Goal: Task Accomplishment & Management: Complete application form

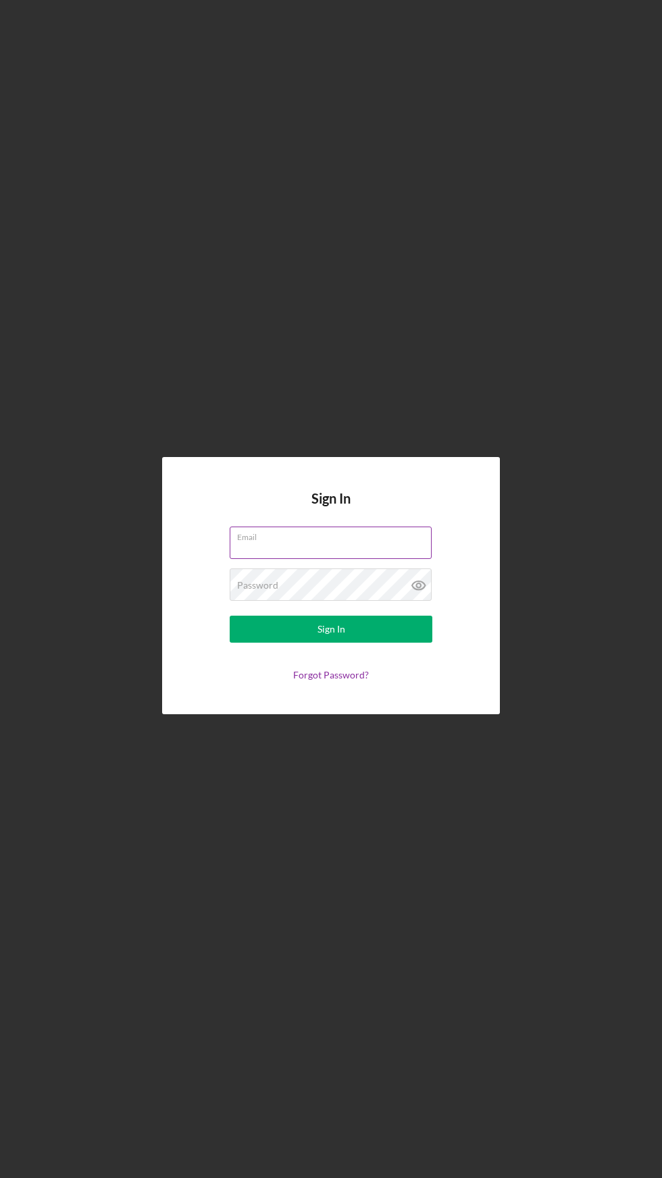
click at [356, 561] on div "Email" at bounding box center [331, 544] width 203 height 34
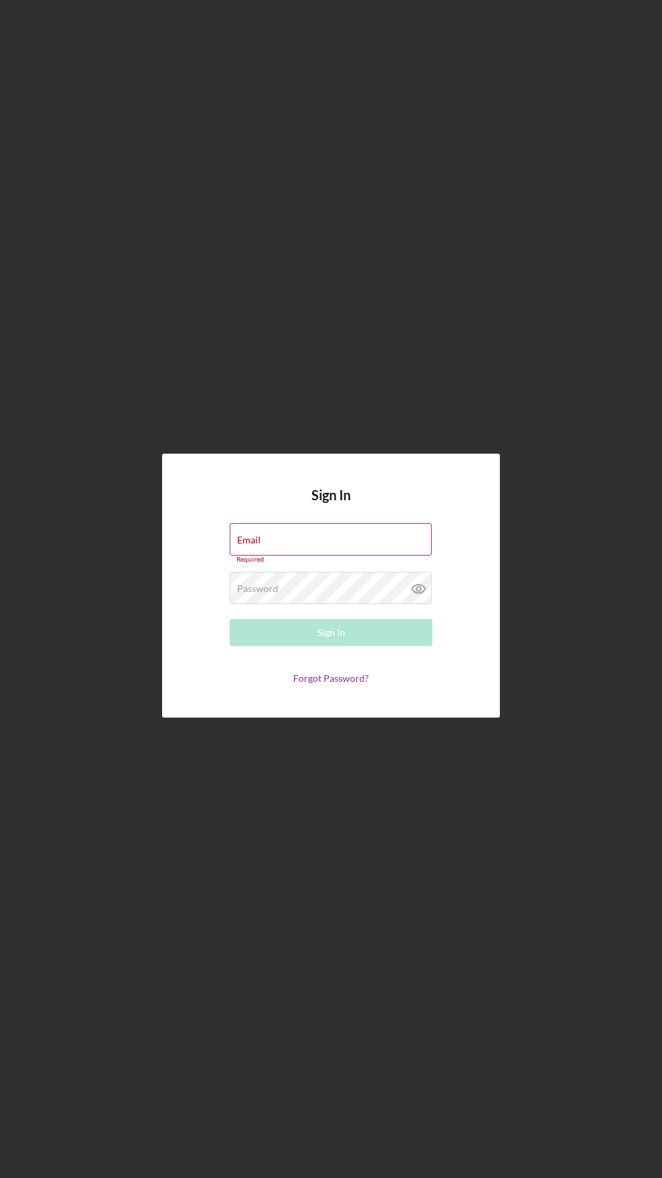
click at [249, 546] on label "Email" at bounding box center [249, 540] width 24 height 11
click at [249, 556] on input "Email" at bounding box center [331, 539] width 202 height 32
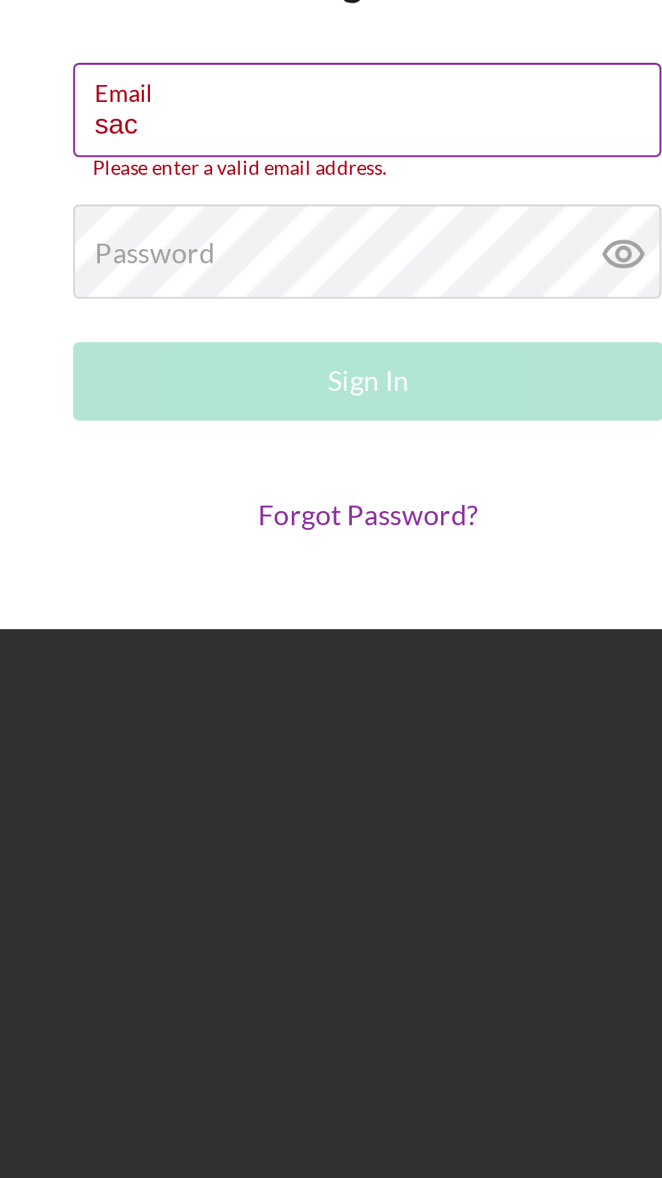
type input "Sacredempressllc@gmail.com"
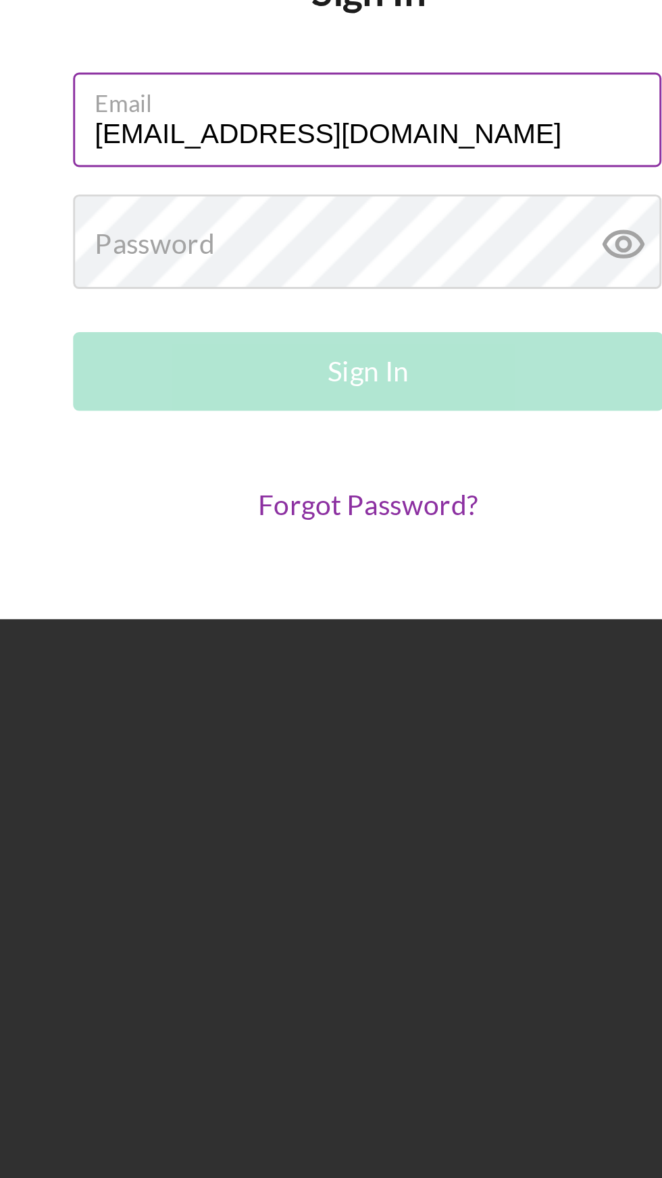
scroll to position [3, 0]
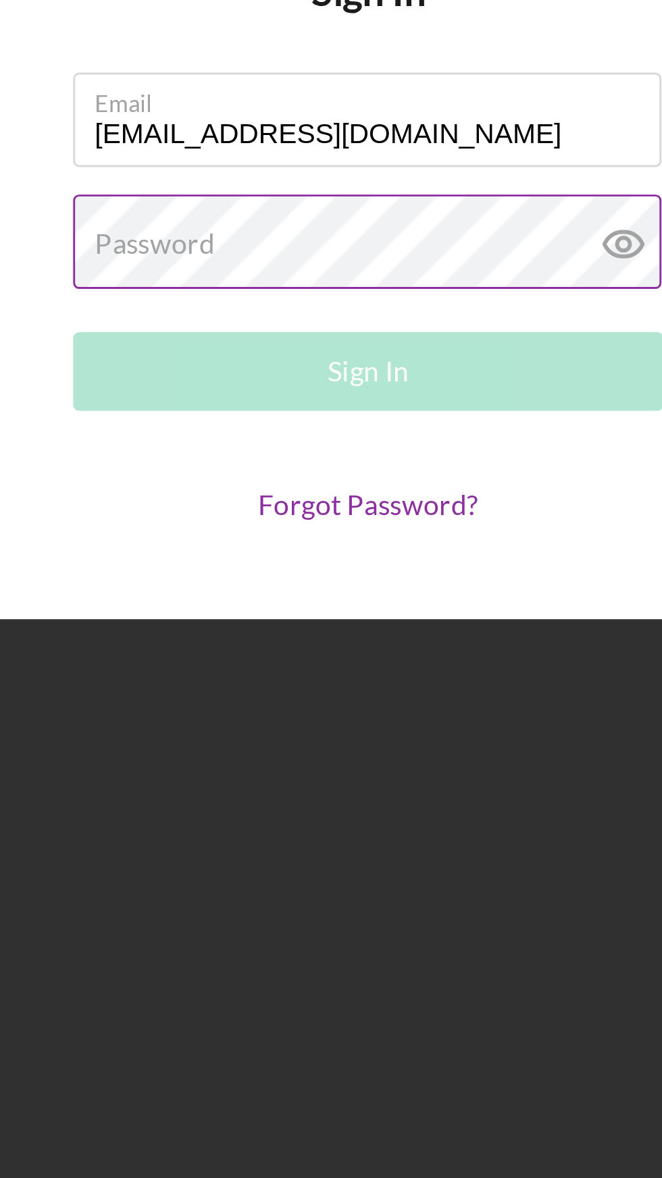
click at [259, 591] on label "Password" at bounding box center [257, 585] width 41 height 11
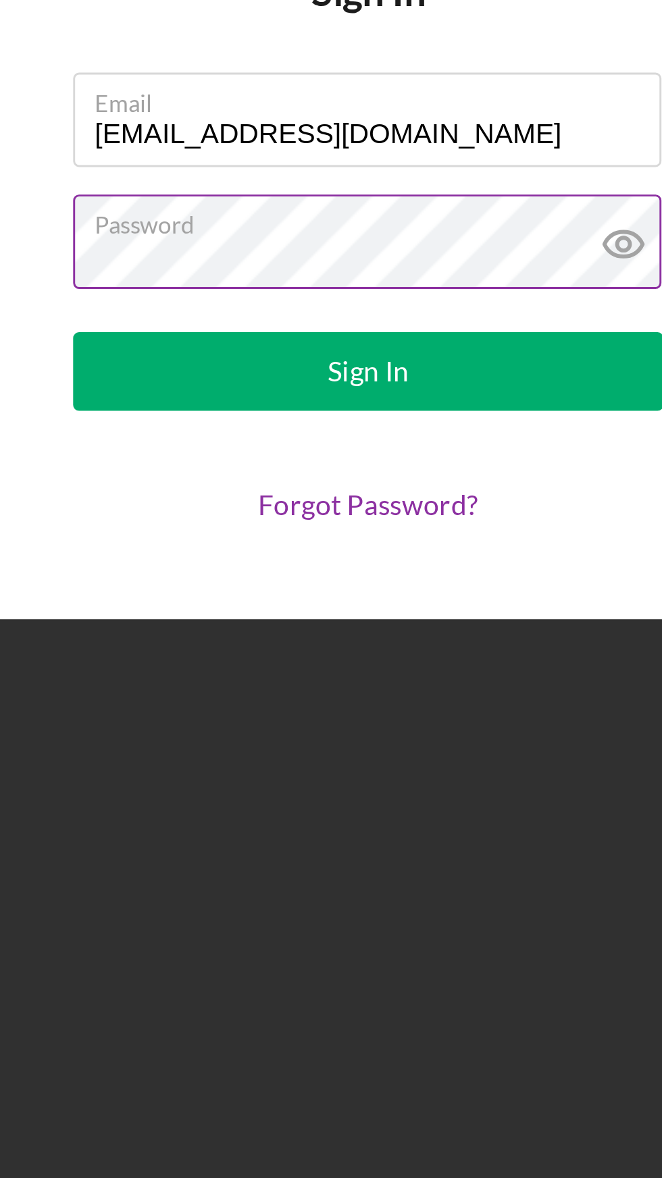
click at [411, 602] on icon at bounding box center [419, 586] width 34 height 34
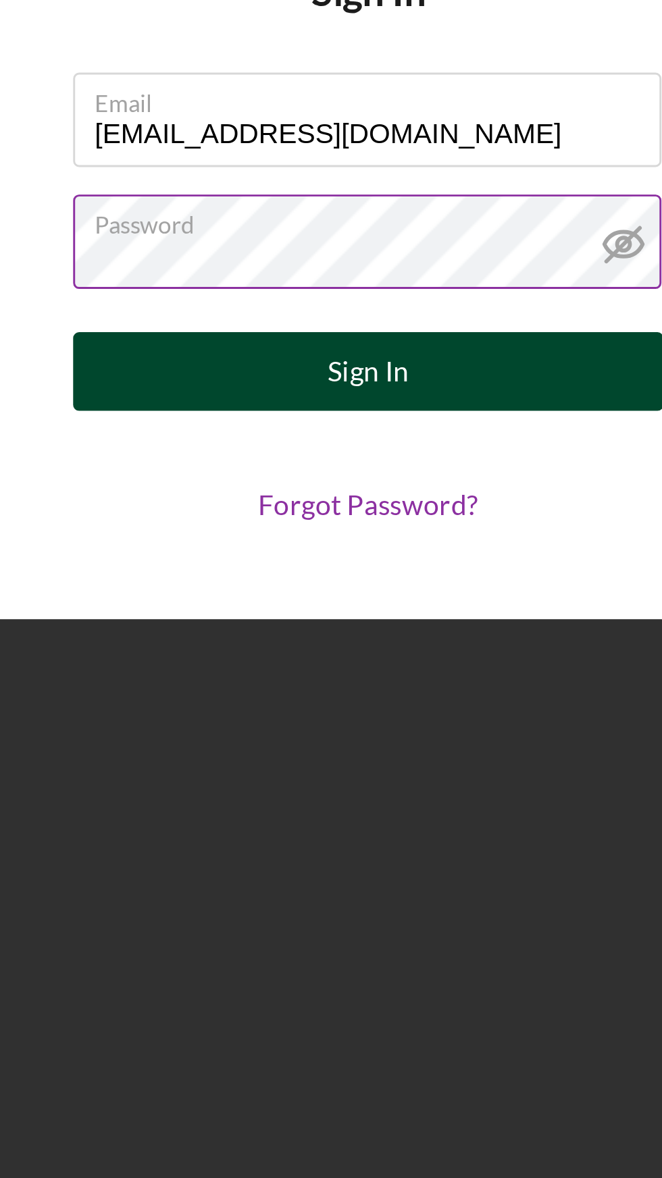
click at [401, 643] on button "Sign In" at bounding box center [331, 629] width 203 height 27
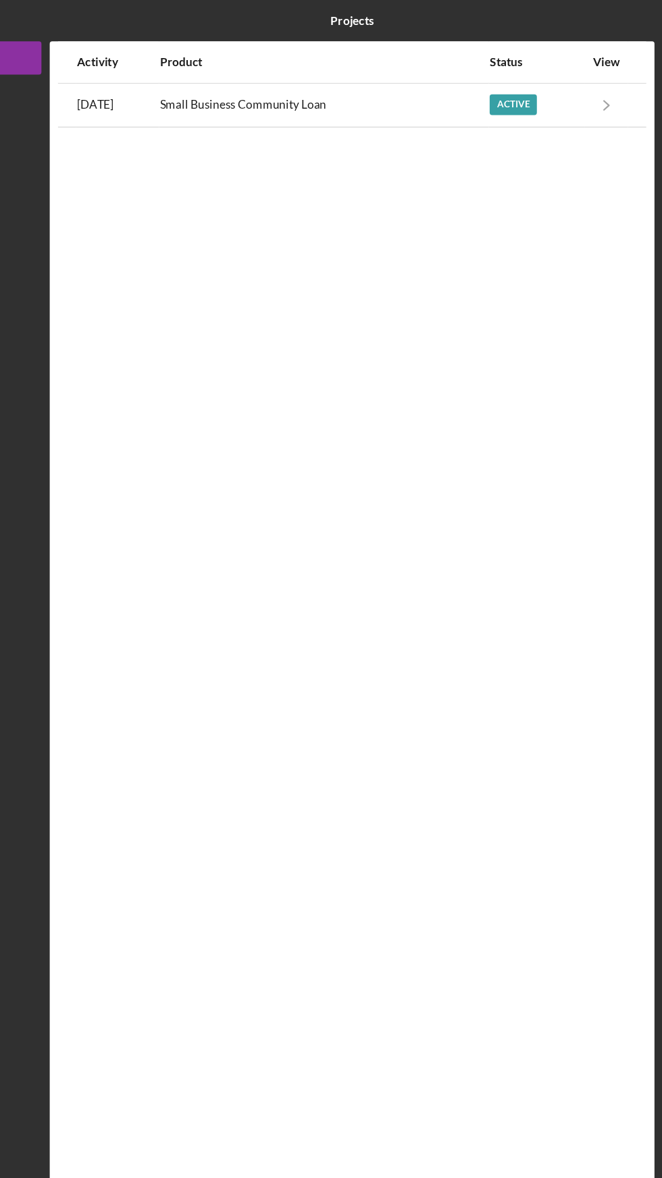
scroll to position [3, 0]
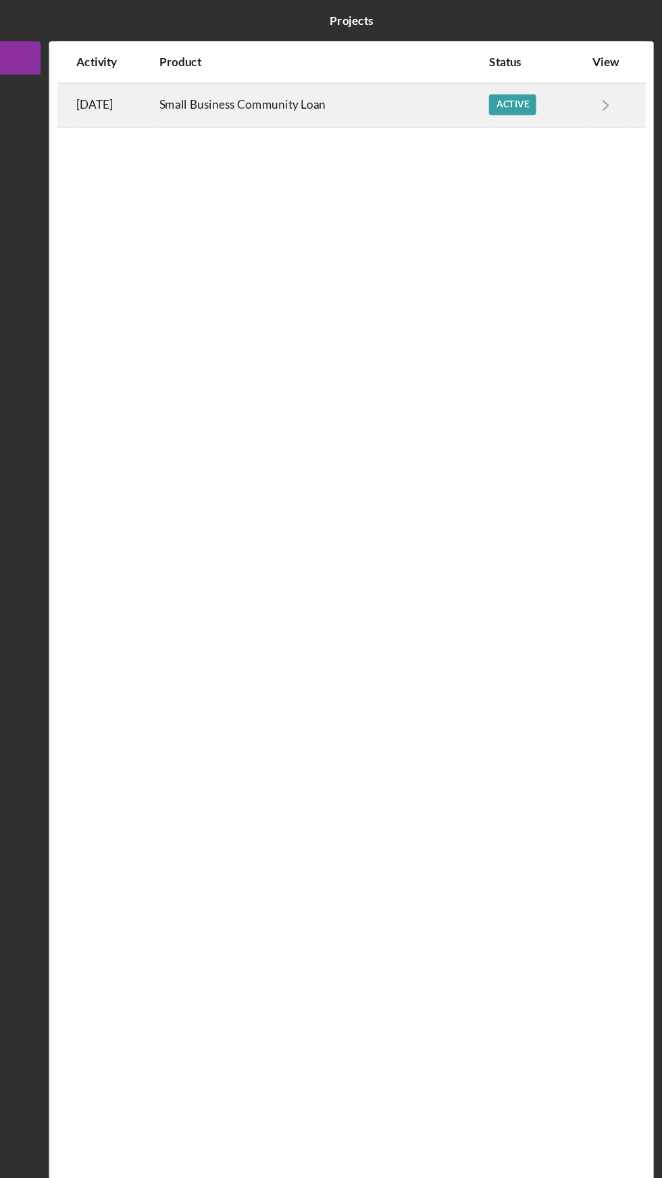
click at [545, 85] on div "Active" at bounding box center [540, 85] width 38 height 17
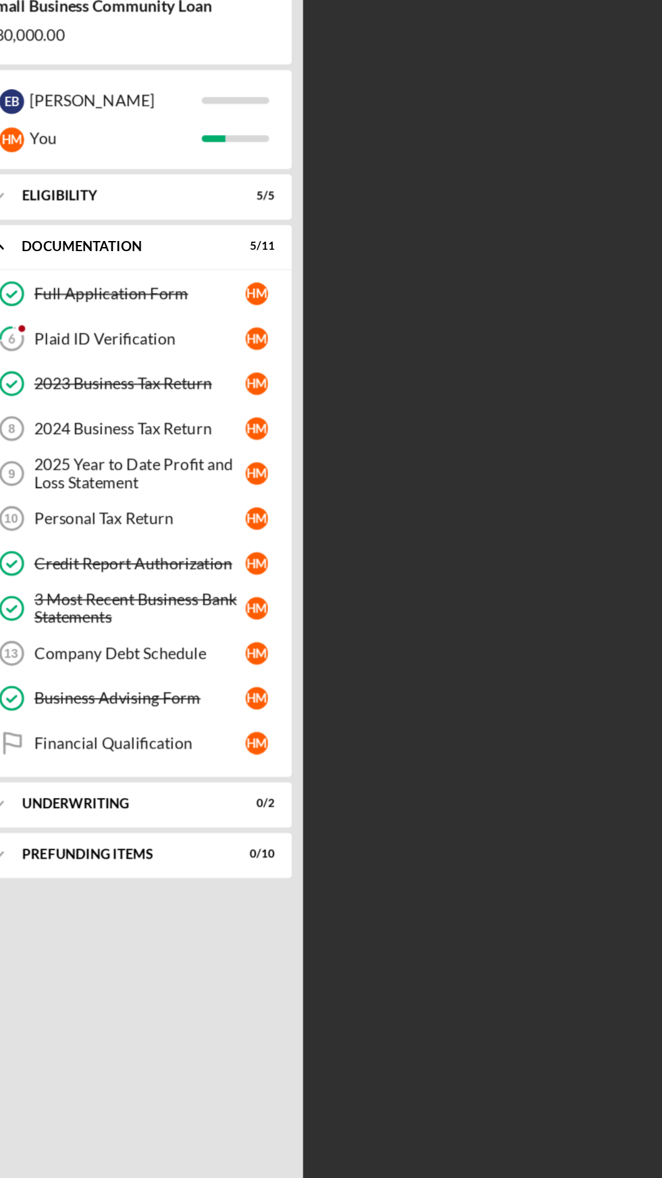
scroll to position [3, 0]
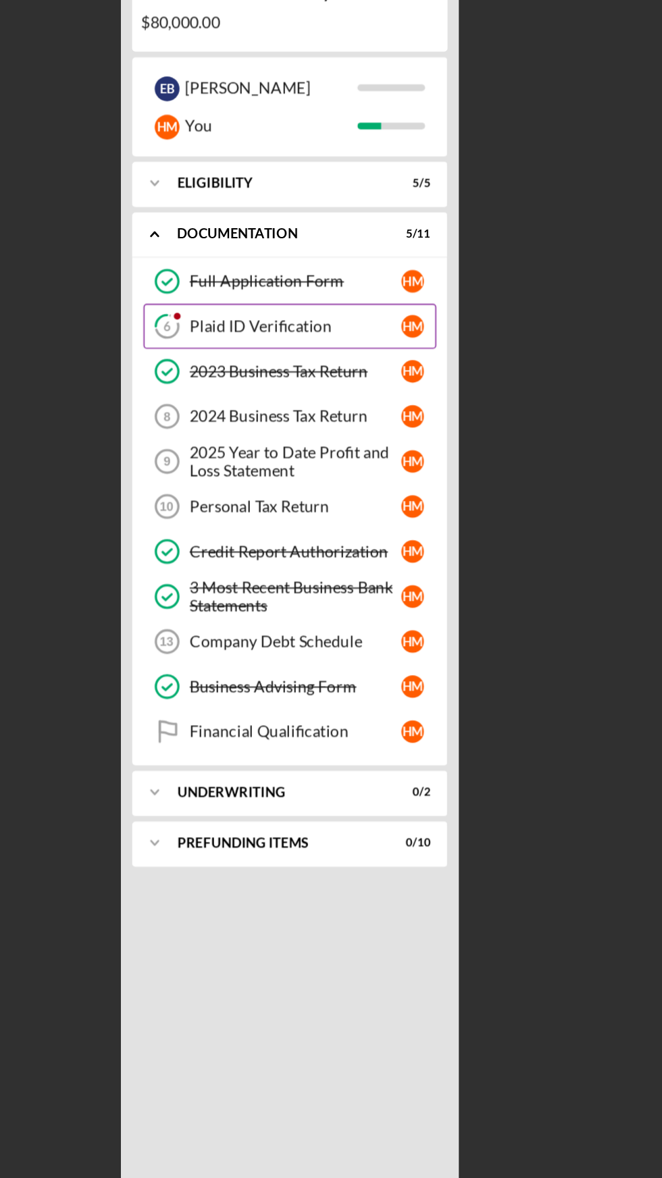
click at [228, 358] on div "Plaid ID Verification" at bounding box center [266, 359] width 127 height 11
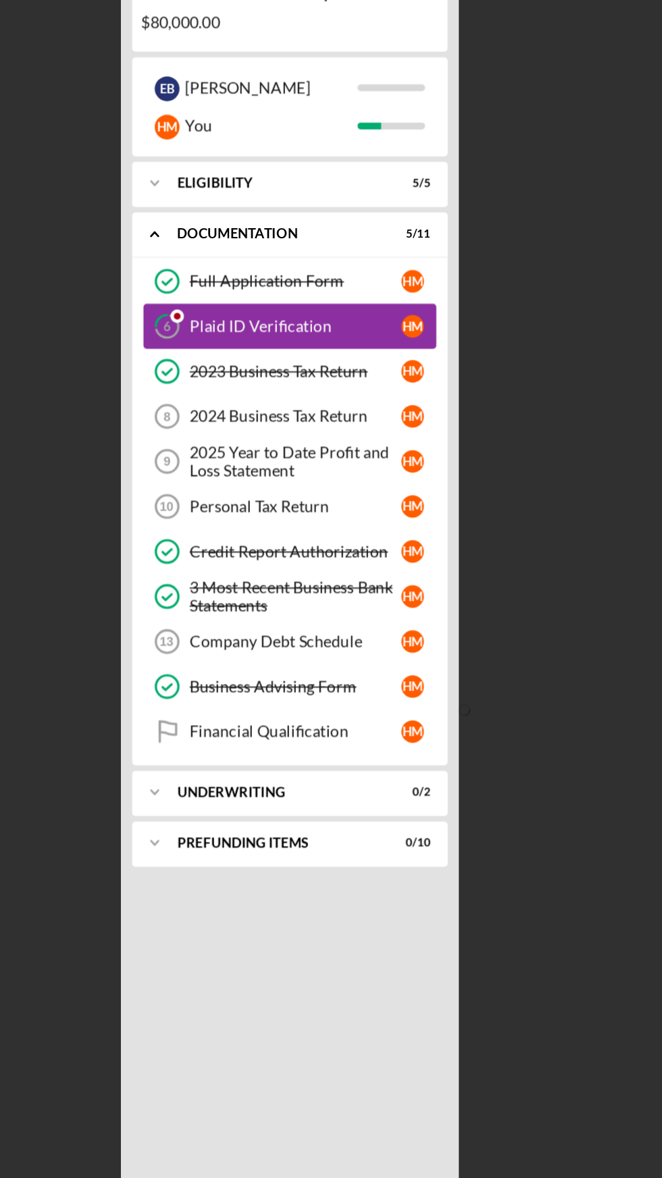
scroll to position [3, 0]
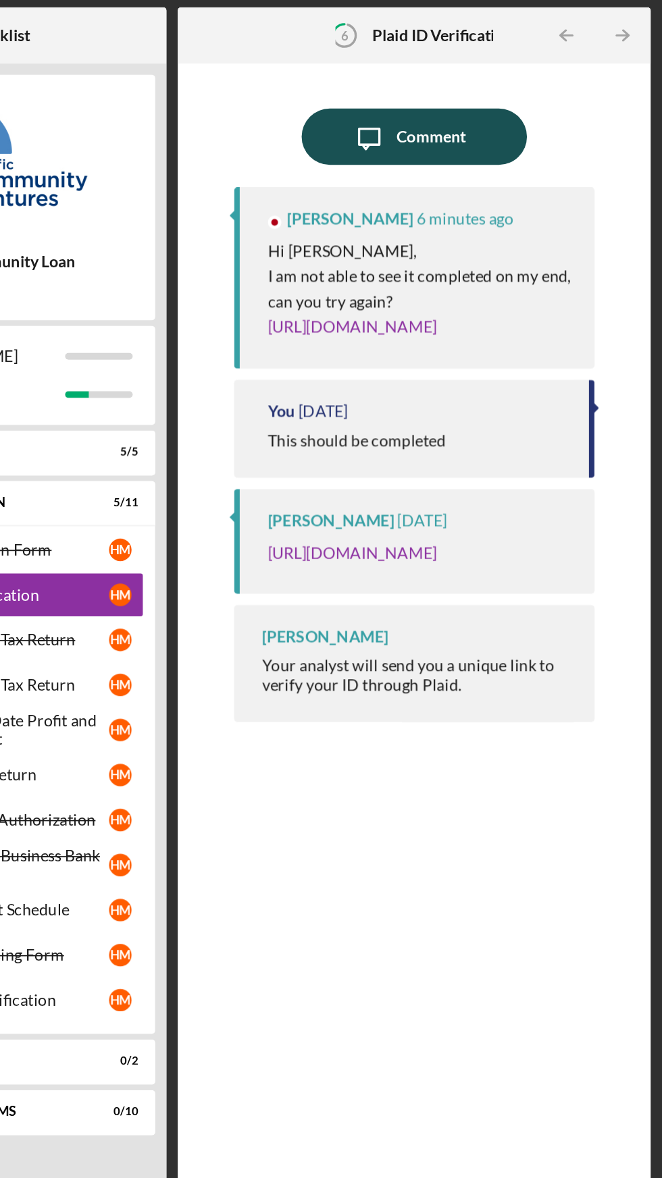
click at [500, 93] on icon "Icon/Message" at bounding box center [486, 85] width 34 height 34
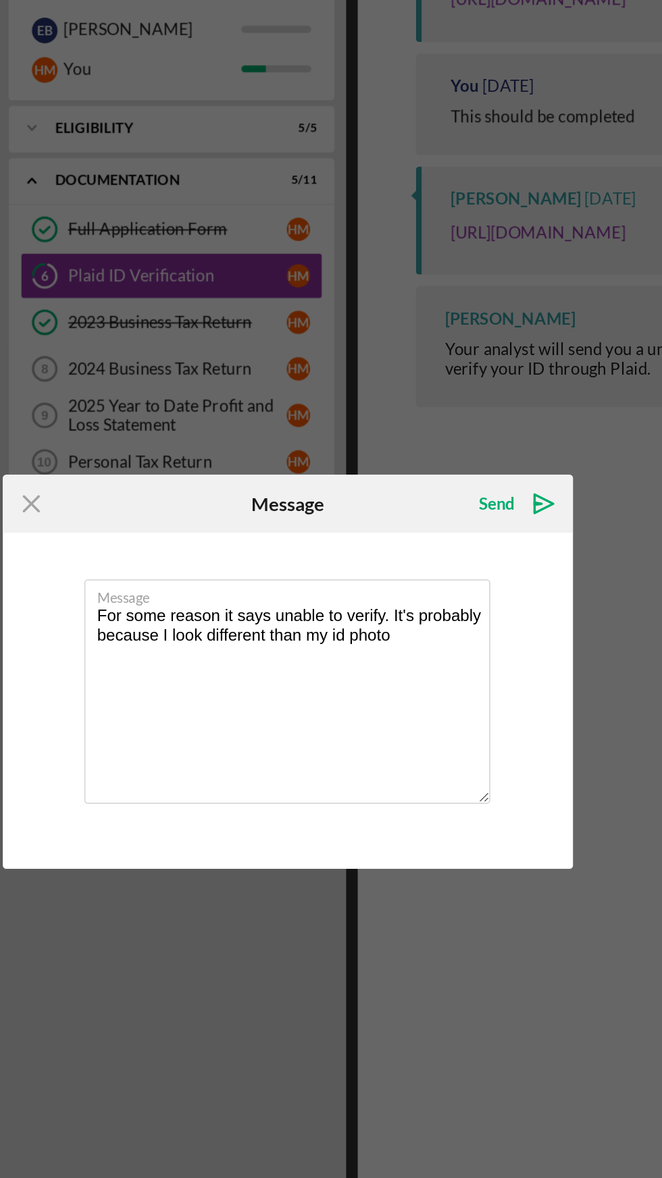
scroll to position [3, 0]
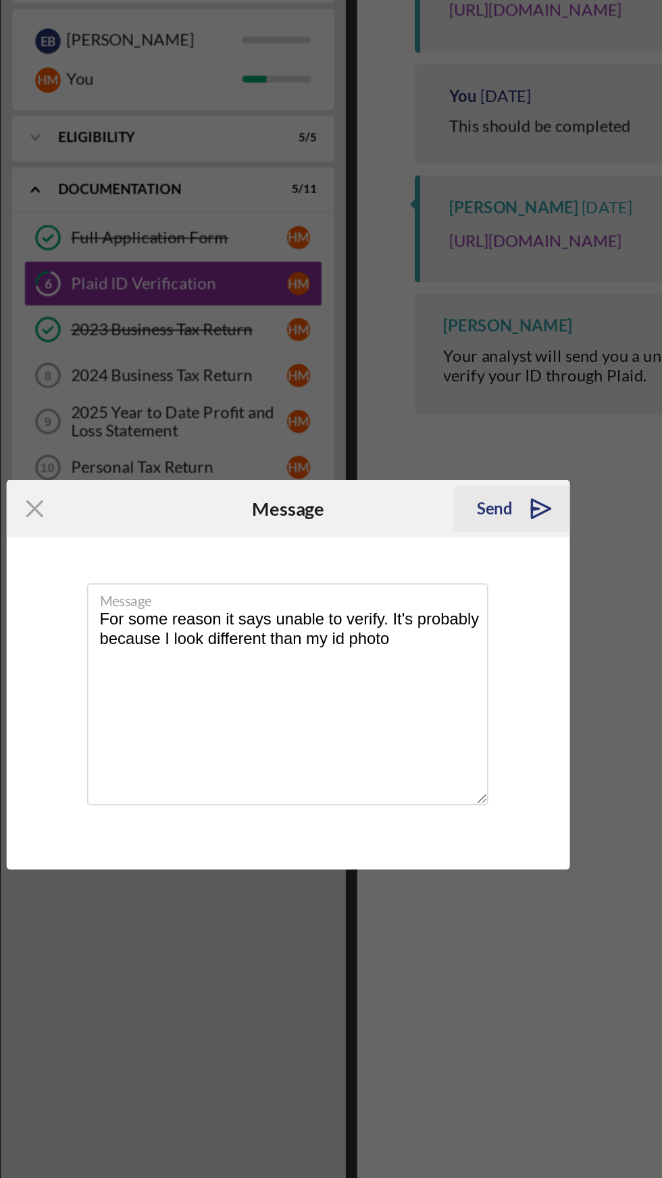
type textarea "For some reason it says unable to verify. It's probably because I look differen…"
click at [474, 492] on polygon "submit" at bounding box center [476, 491] width 4 height 1
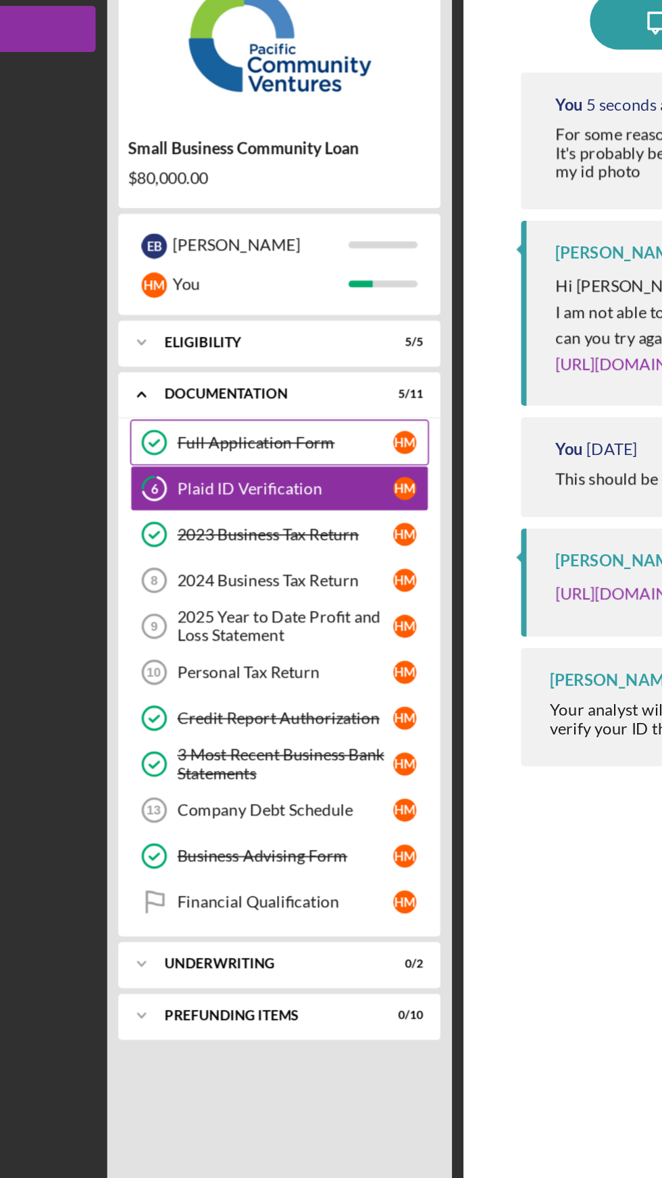
click at [249, 335] on div "Full Application Form" at bounding box center [266, 332] width 127 height 11
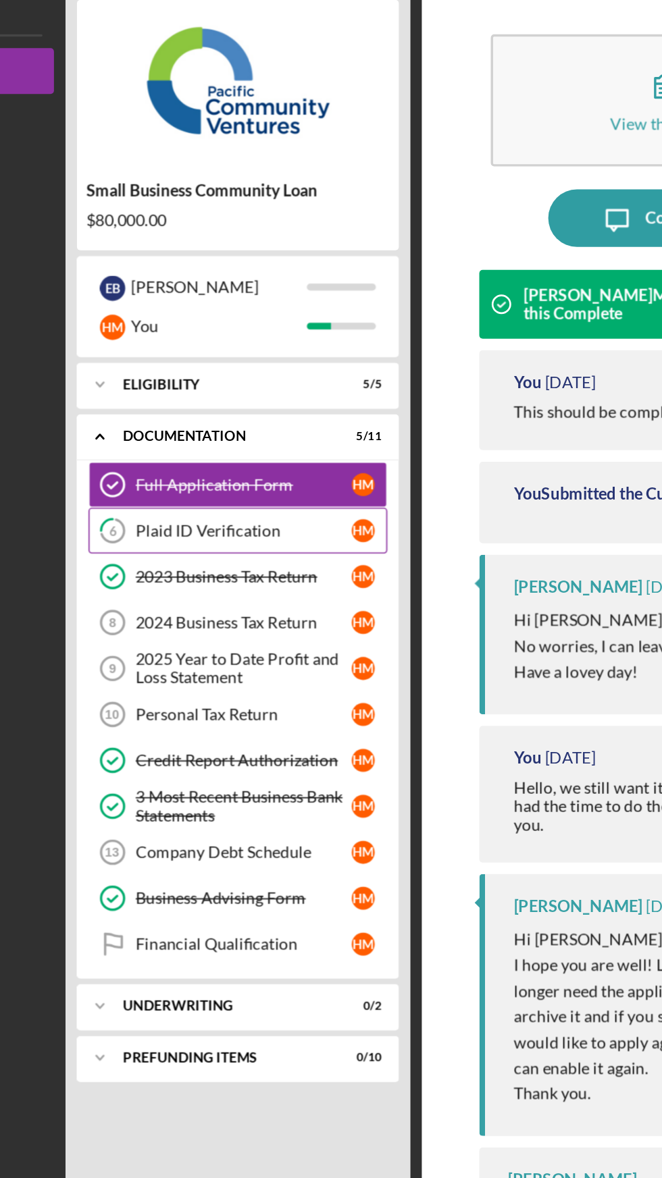
click at [228, 364] on div "Plaid ID Verification" at bounding box center [266, 359] width 127 height 11
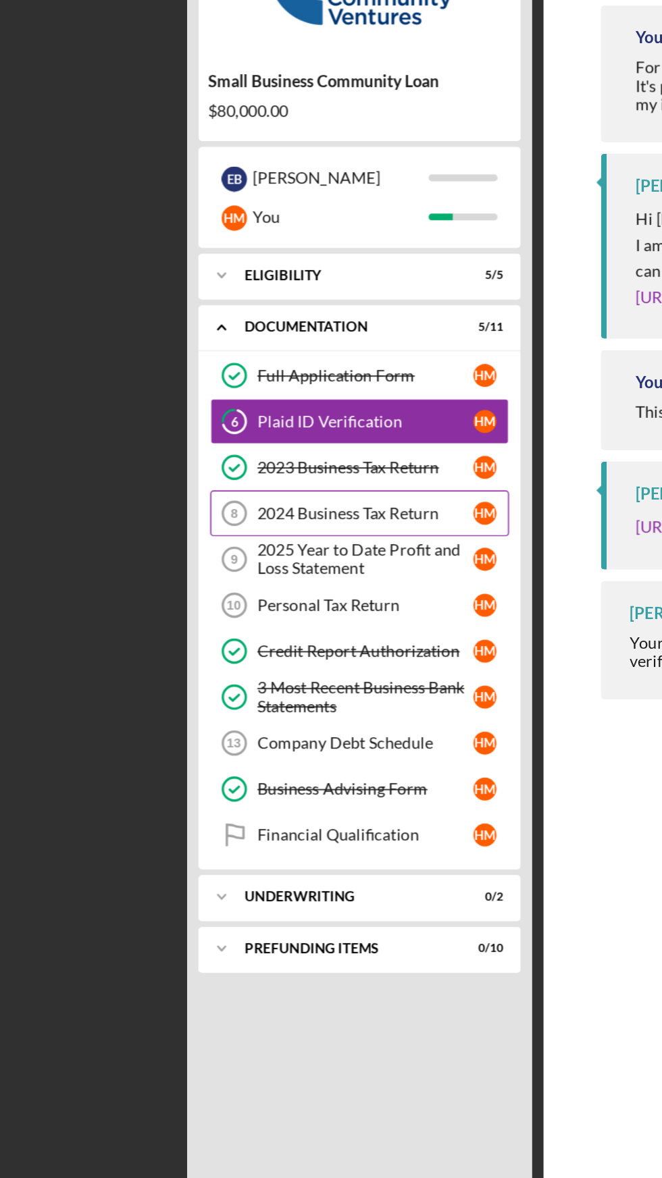
click at [227, 408] on div "2024 Business Tax Return" at bounding box center [266, 413] width 127 height 11
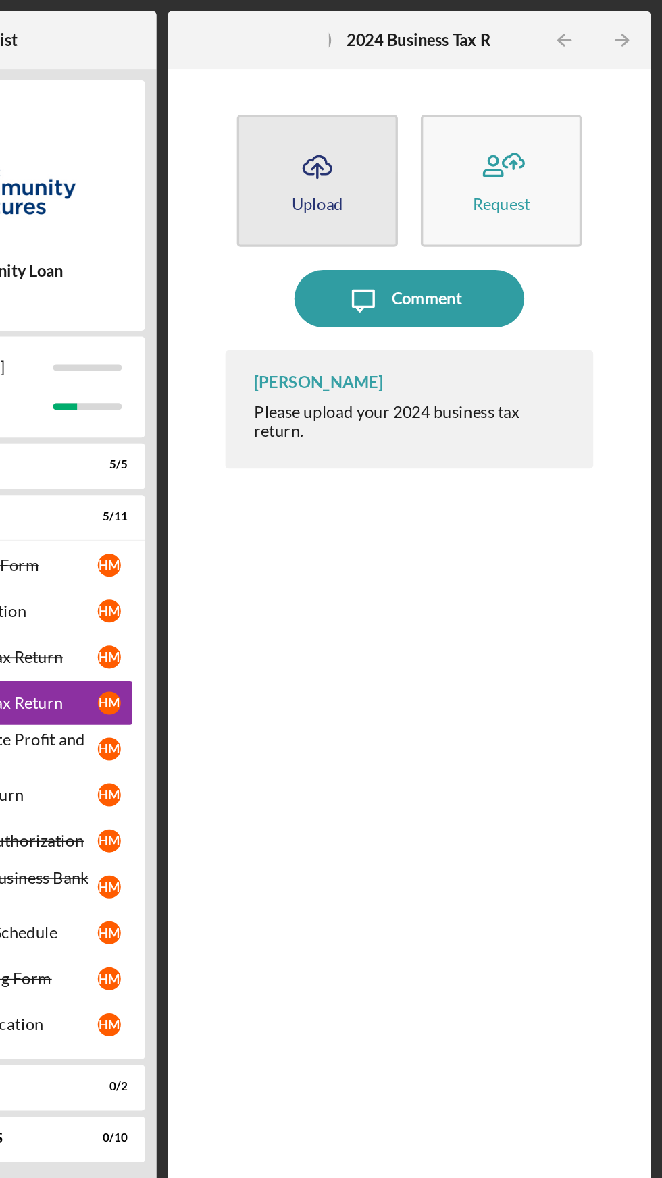
click at [452, 105] on icon "Icon/Upload" at bounding box center [459, 98] width 34 height 34
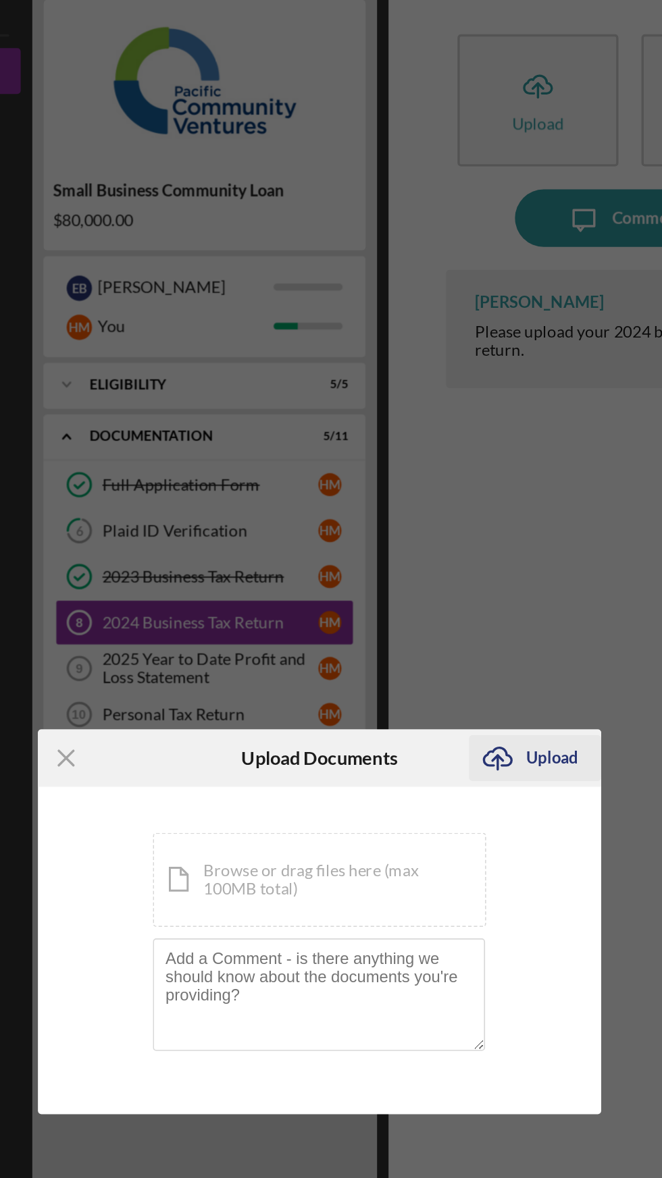
click at [468, 494] on div "Upload" at bounding box center [467, 492] width 30 height 27
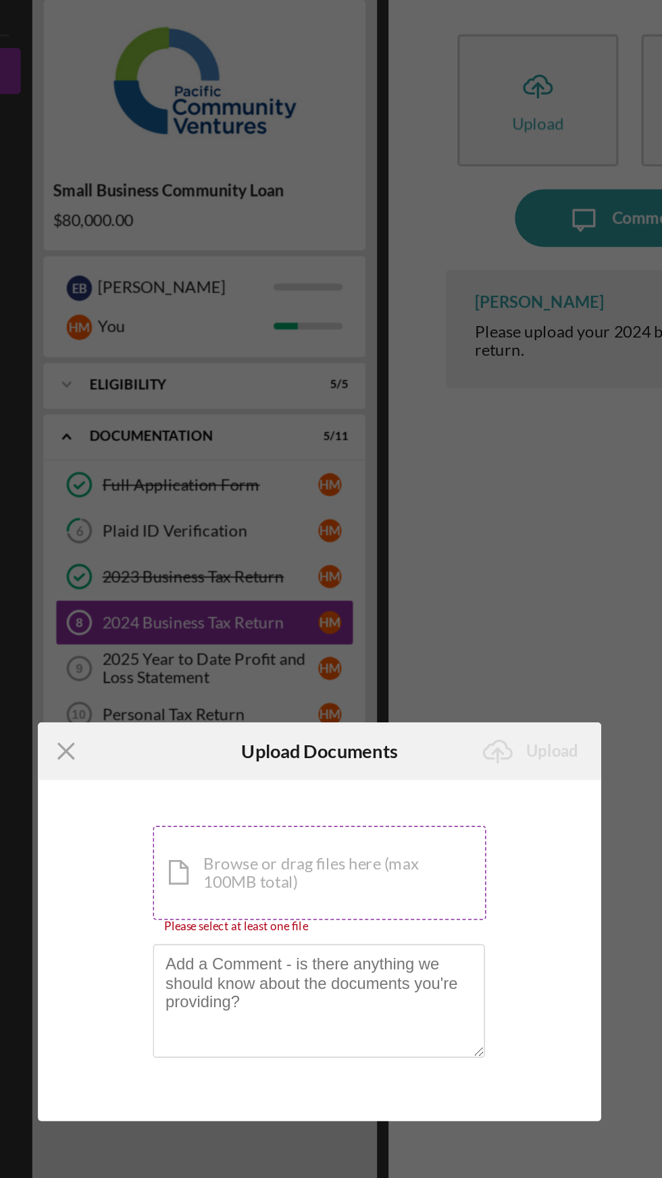
click at [390, 564] on div "Icon/Document Browse or drag files here (max 100MB total) Tap to choose files o…" at bounding box center [331, 560] width 196 height 55
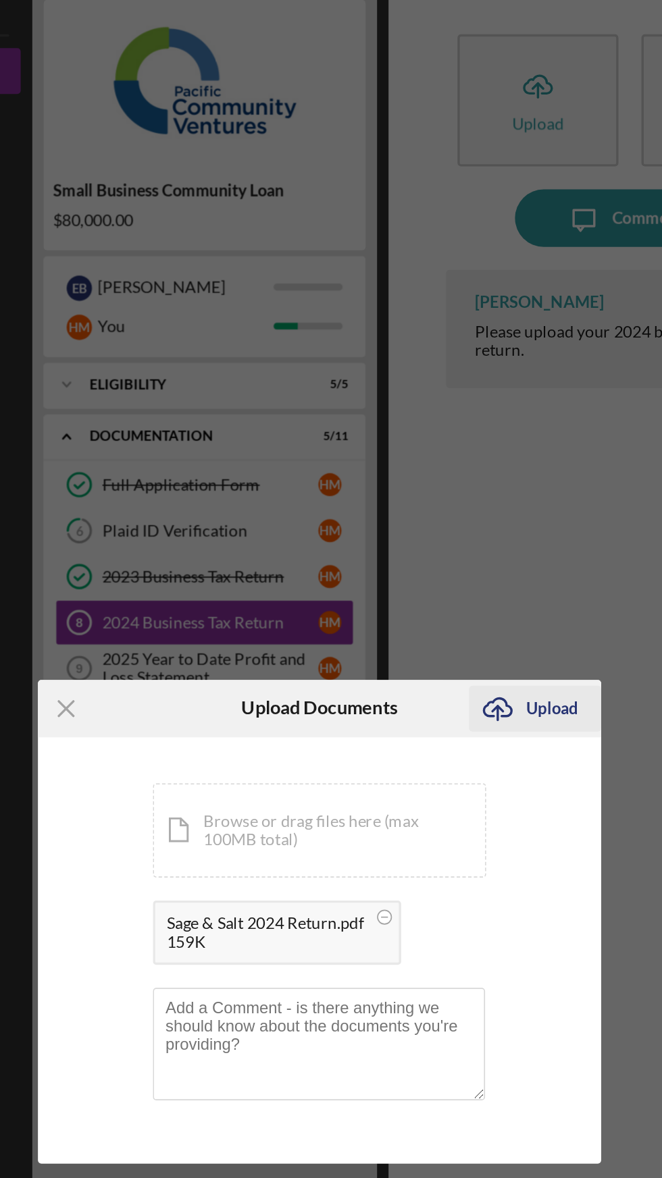
click at [463, 465] on div "Upload" at bounding box center [467, 463] width 30 height 27
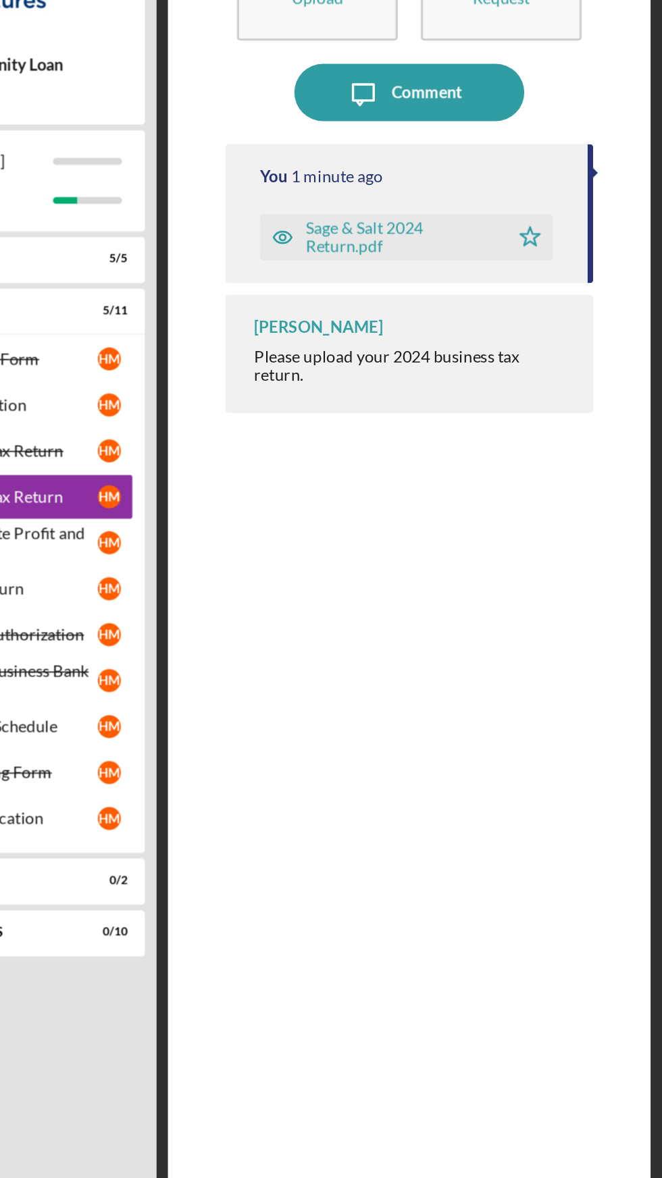
click at [465, 263] on div "Sage & Salt 2024 Return.pdf" at bounding box center [507, 261] width 111 height 22
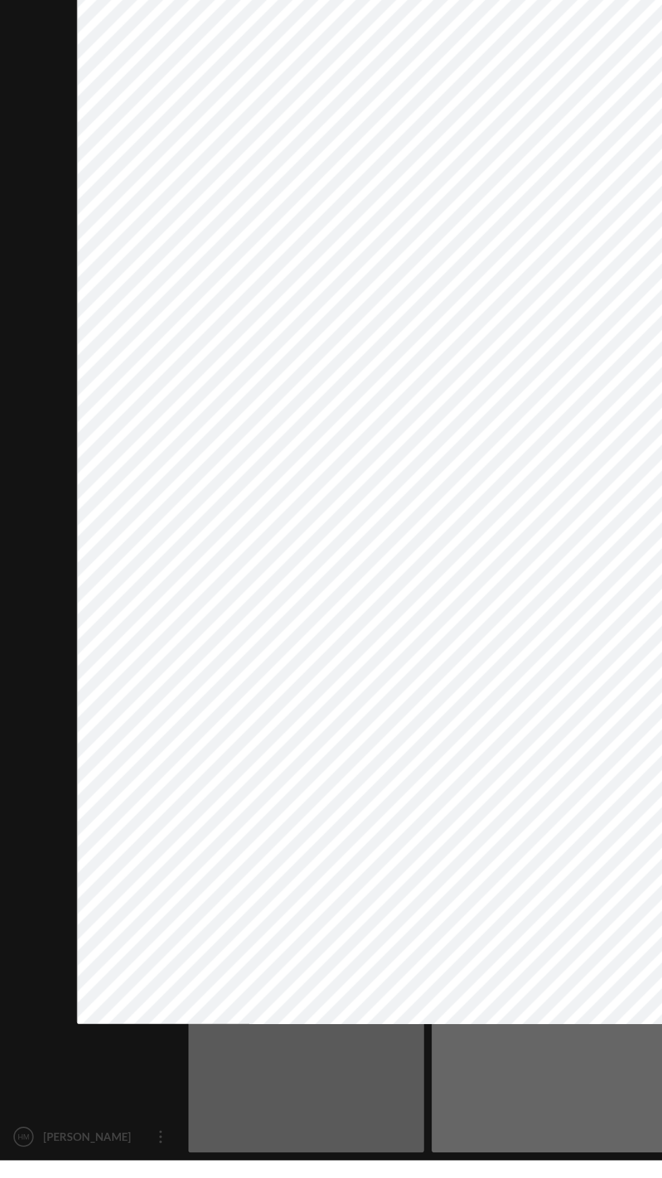
click at [348, 1178] on div "Icon/Close Preview Document Icon/Download" at bounding box center [331, 589] width 662 height 1178
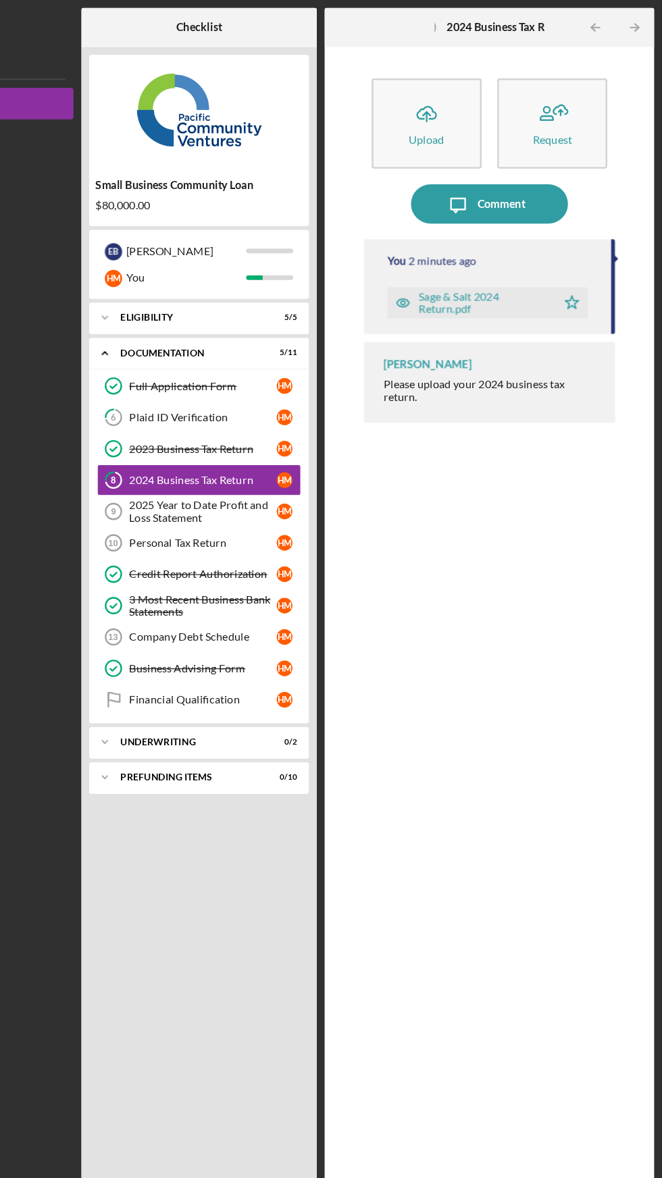
click at [564, 783] on div "You 2 minutes ago Sage & Salt 2024 Return.pdf Icon/Star [PERSON_NAME] Please up…" at bounding box center [513, 678] width 216 height 945
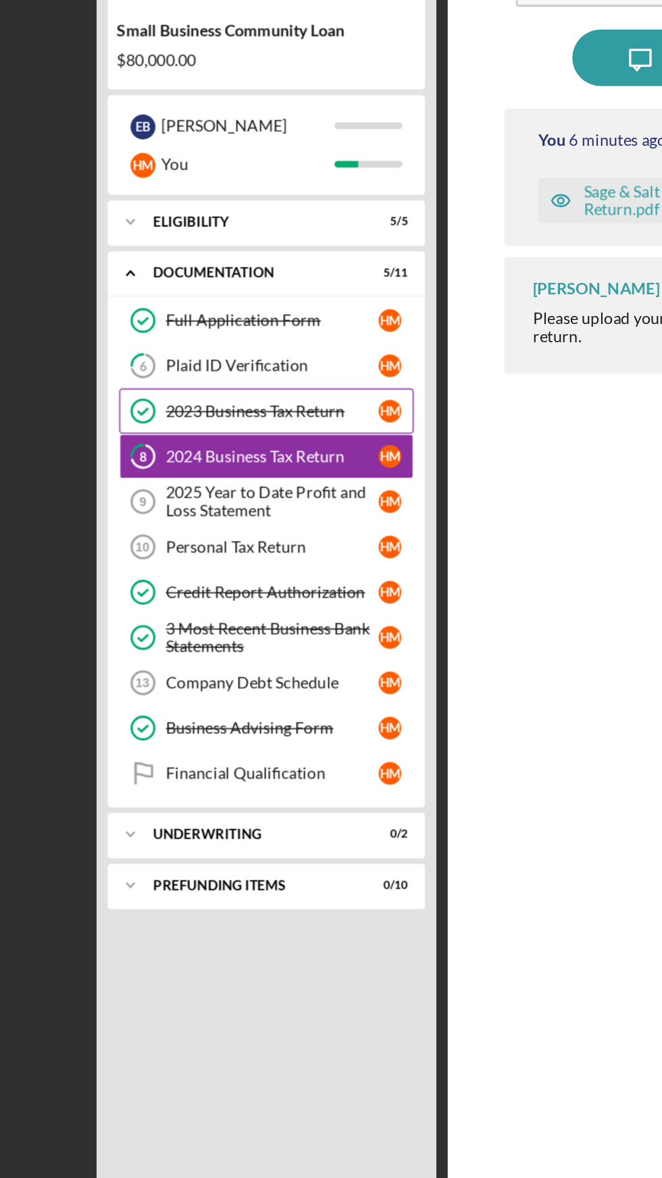
click at [292, 385] on div "2023 Business Tax Return" at bounding box center [266, 386] width 127 height 11
